Goal: Check status: Check status

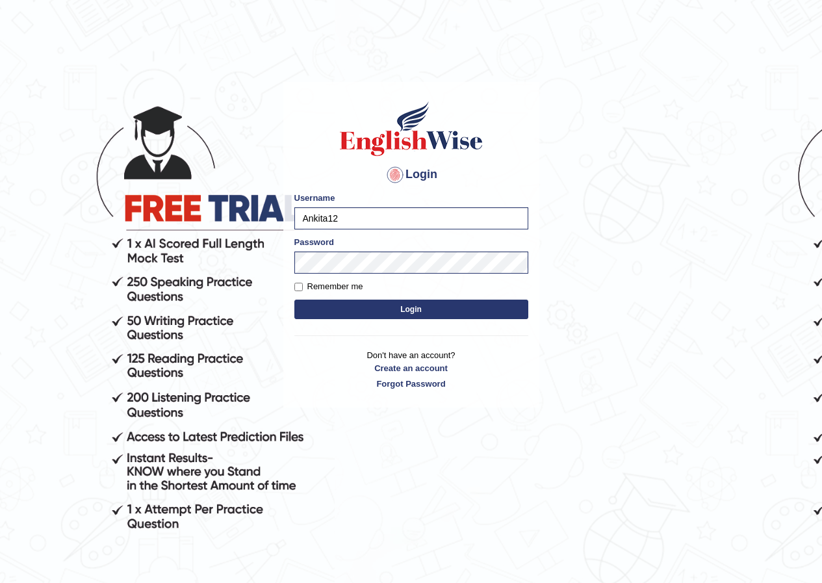
type input "kirann12"
click at [331, 317] on button "Login" at bounding box center [411, 309] width 234 height 19
click at [331, 316] on button "Login" at bounding box center [411, 309] width 234 height 19
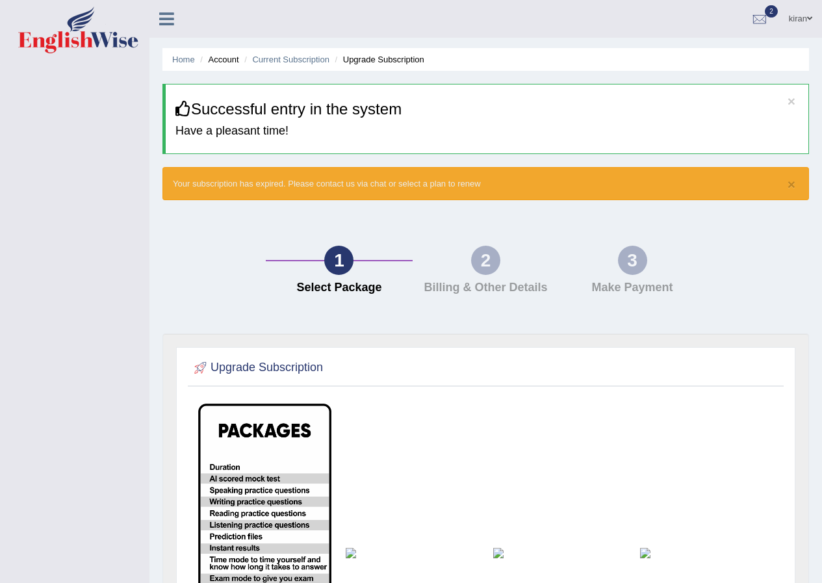
click at [159, 16] on icon at bounding box center [166, 18] width 15 height 17
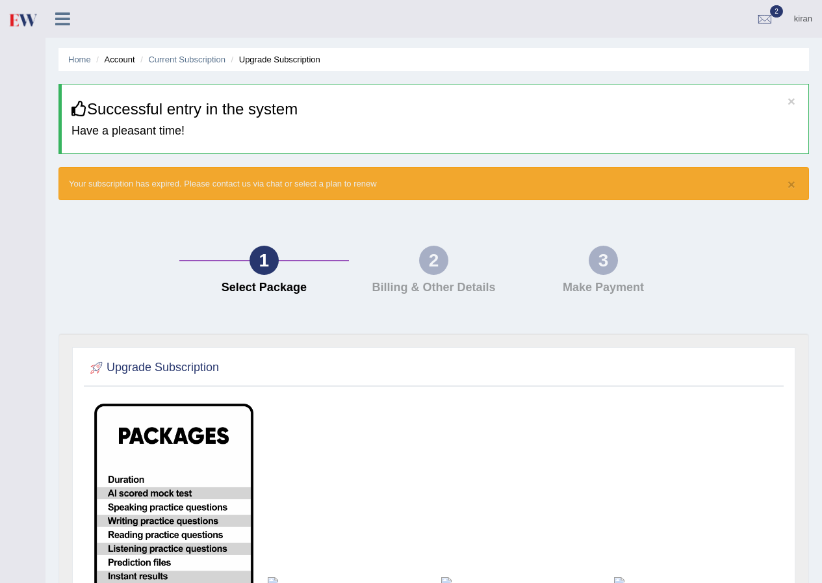
click at [432, 283] on h4 "Billing & Other Details" at bounding box center [434, 287] width 157 height 13
click at [782, 11] on span "2" at bounding box center [776, 11] width 13 height 12
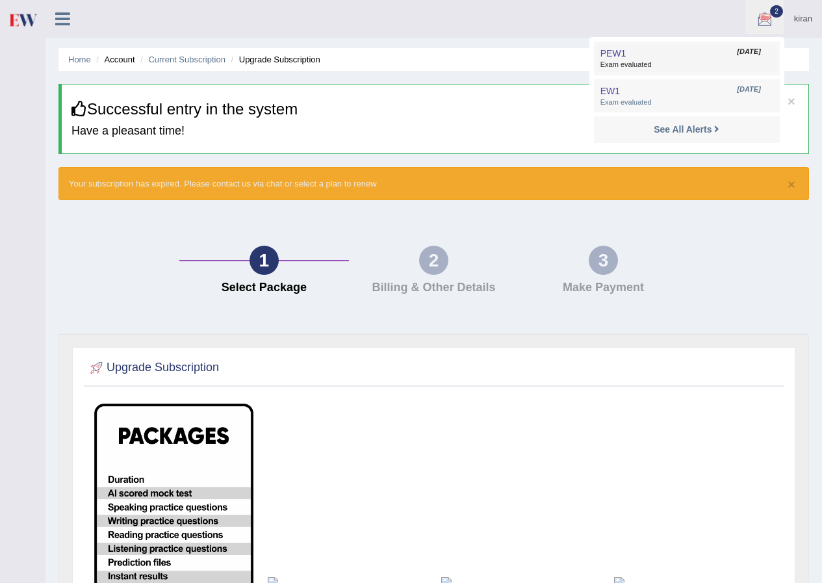
click at [643, 64] on span "Exam evaluated" at bounding box center [687, 65] width 173 height 10
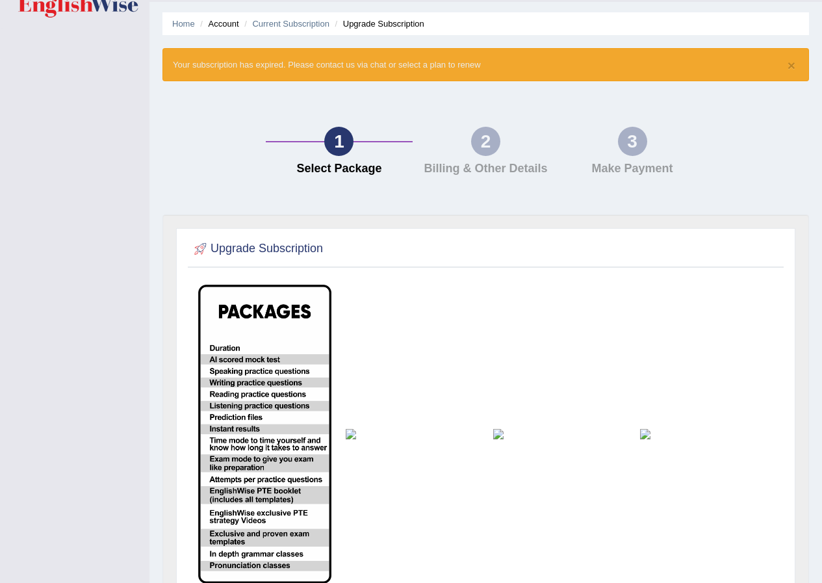
scroll to position [65, 0]
